Goal: Find specific page/section: Find specific page/section

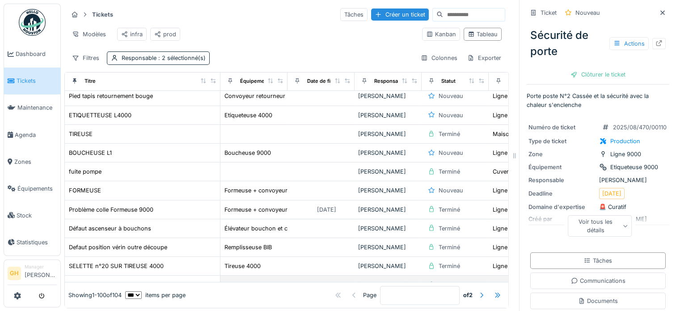
scroll to position [358, 0]
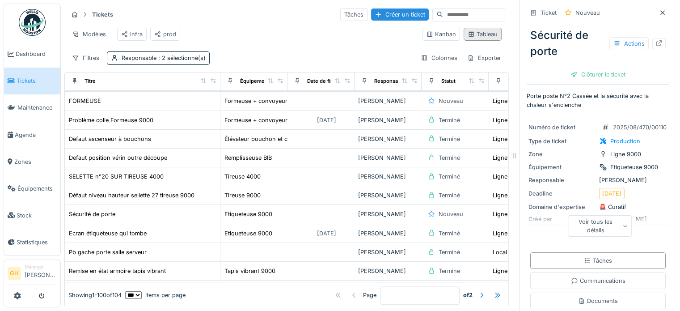
click at [472, 38] on div "Tableau" at bounding box center [483, 34] width 30 height 8
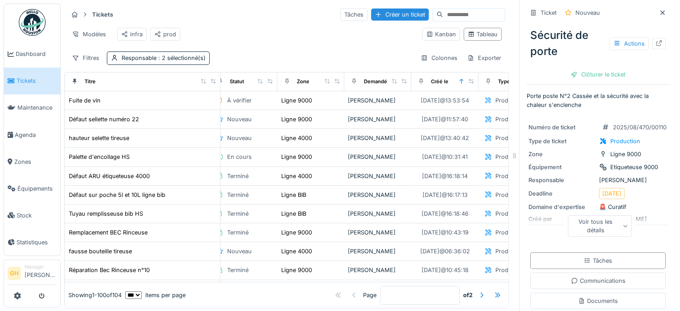
scroll to position [0, 269]
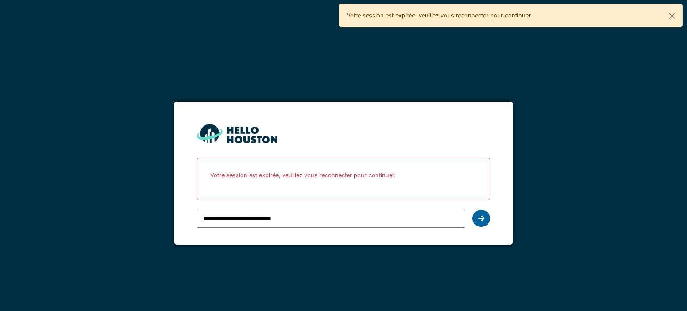
click at [476, 217] on div at bounding box center [481, 218] width 18 height 17
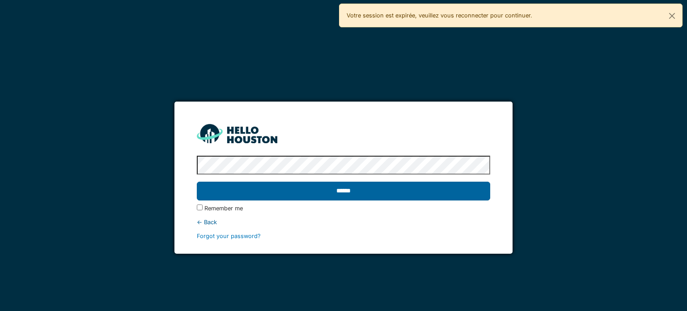
click at [259, 187] on input "******" at bounding box center [343, 190] width 293 height 19
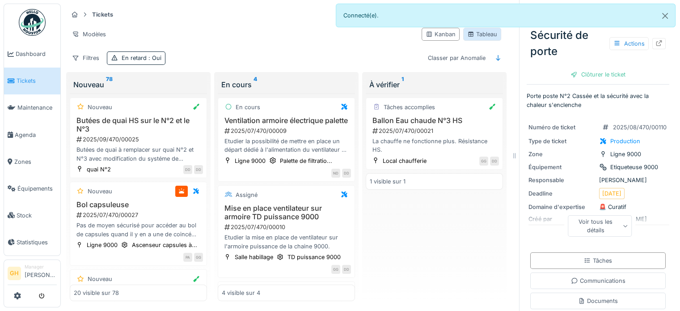
click at [475, 33] on div "Tableau" at bounding box center [482, 34] width 30 height 8
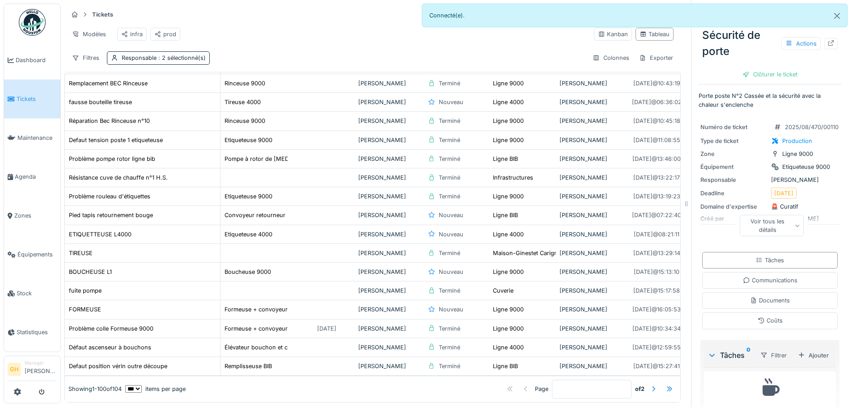
scroll to position [179, 0]
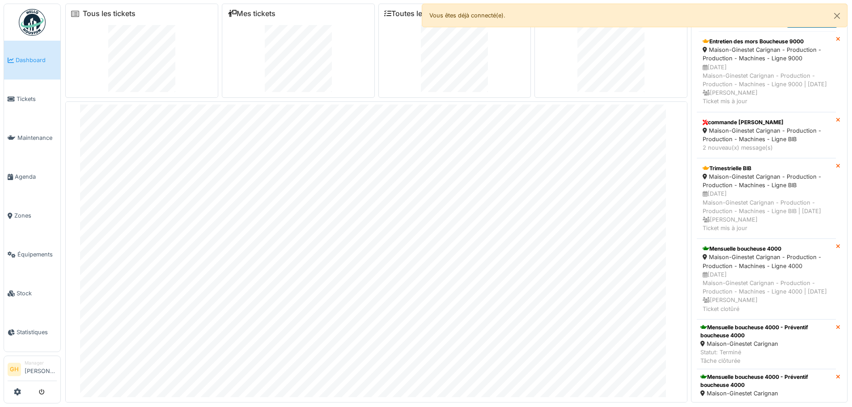
scroll to position [25, 0]
click at [20, 102] on link "Tickets" at bounding box center [32, 99] width 56 height 39
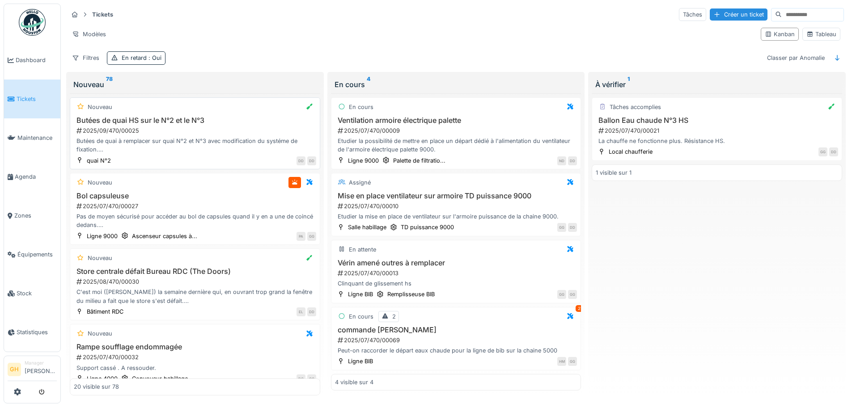
click at [223, 133] on div "2025/09/470/00025" at bounding box center [196, 131] width 240 height 8
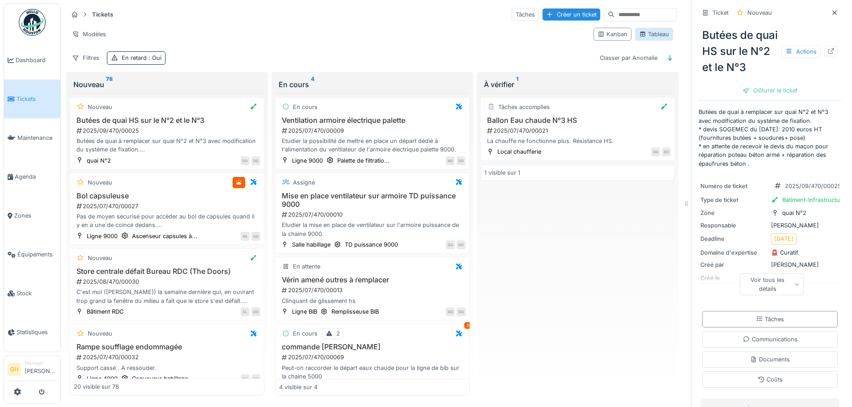
click at [639, 33] on icon at bounding box center [642, 34] width 7 height 6
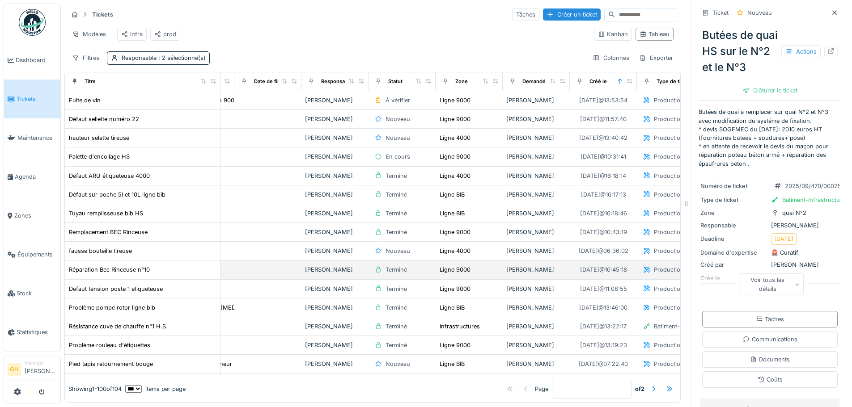
scroll to position [0, 55]
click at [120, 64] on div "Responsable : 2 sélectionné(s)" at bounding box center [158, 57] width 103 height 13
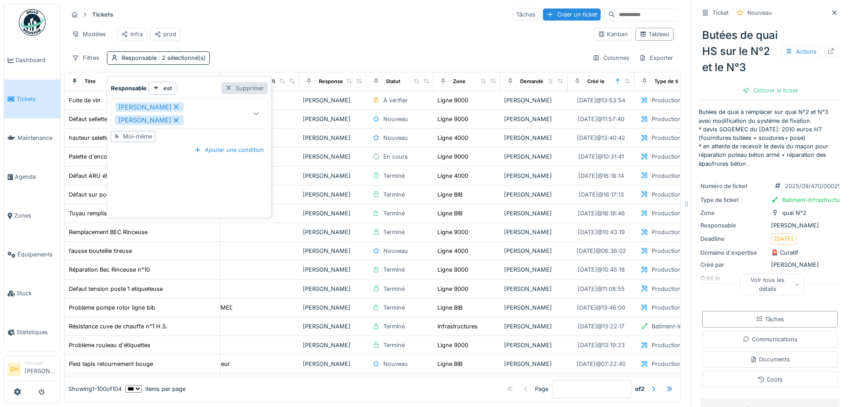
click at [228, 91] on div at bounding box center [228, 88] width 7 height 8
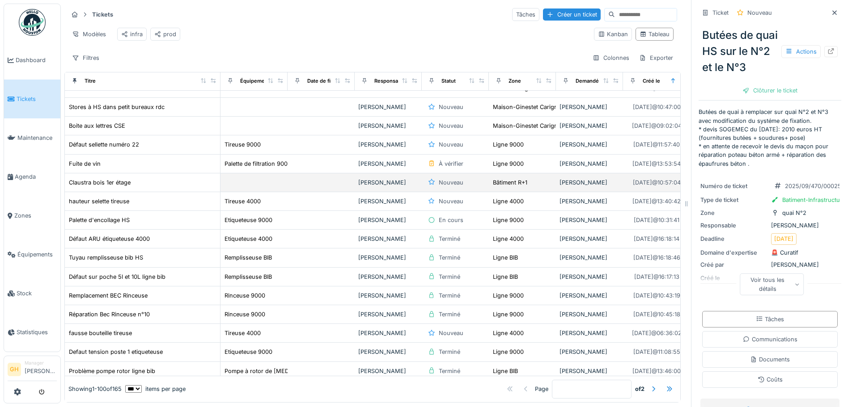
scroll to position [0, 0]
